Goal: Information Seeking & Learning: Learn about a topic

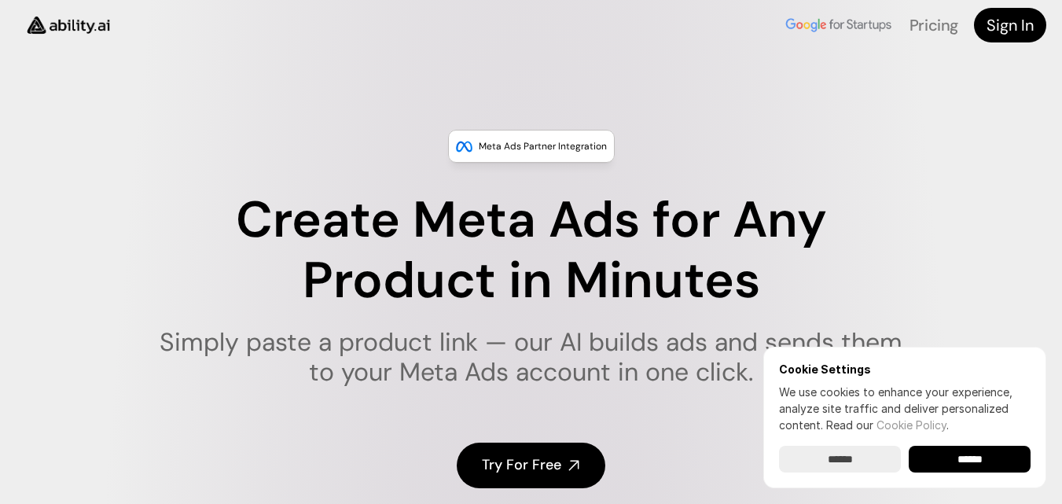
click at [677, 474] on div "Try For Free" at bounding box center [531, 465] width 786 height 106
click at [677, 332] on h1 "Simply paste a product link — our AI builds ads and sends them to your Meta Ads…" at bounding box center [530, 357] width 763 height 61
click at [313, 50] on nav "Pricing Sign In" at bounding box center [531, 25] width 1062 height 50
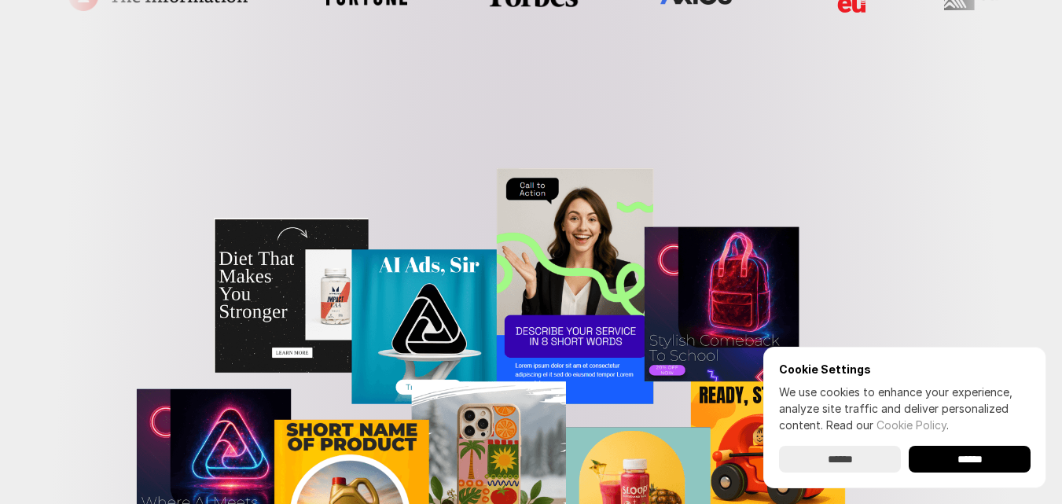
scroll to position [838, 0]
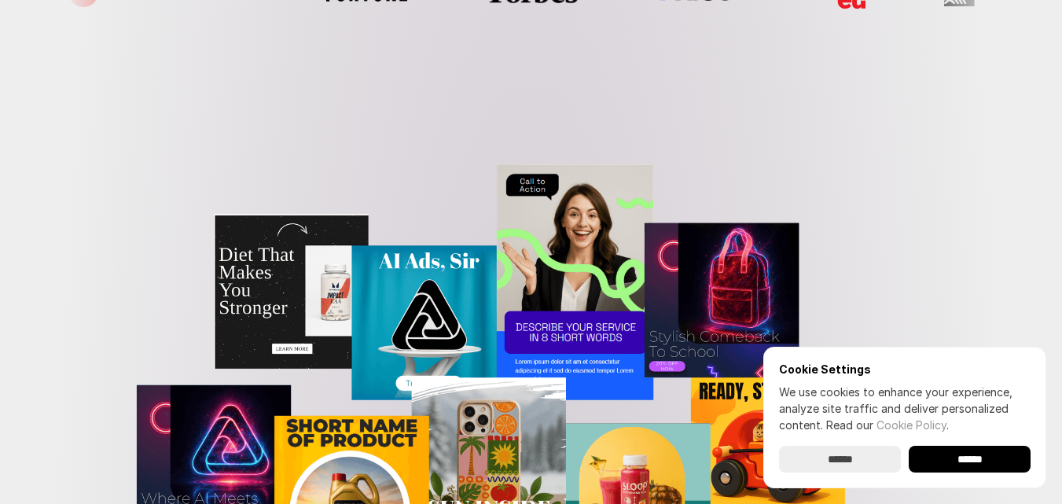
click at [717, 343] on img at bounding box center [531, 423] width 970 height 593
click at [313, 373] on img at bounding box center [531, 423] width 970 height 593
click at [523, 332] on img at bounding box center [531, 423] width 970 height 593
click at [632, 24] on section at bounding box center [531, -1] width 941 height 95
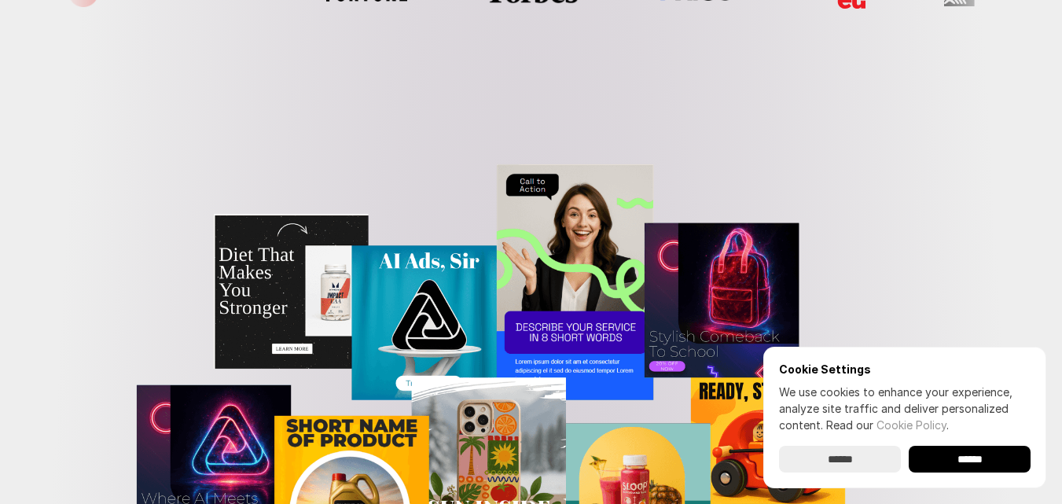
click at [439, 35] on section at bounding box center [531, -1] width 941 height 95
